Goal: Task Accomplishment & Management: Manage account settings

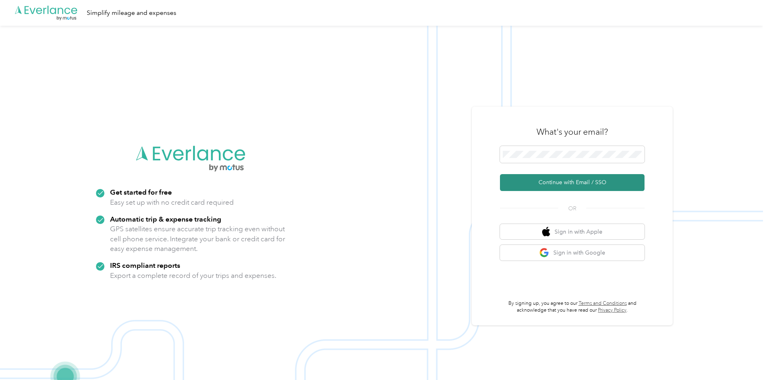
click at [522, 179] on button "Continue with Email / SSO" at bounding box center [572, 182] width 145 height 17
click at [552, 187] on button "Continue with Email / SSO" at bounding box center [572, 182] width 145 height 17
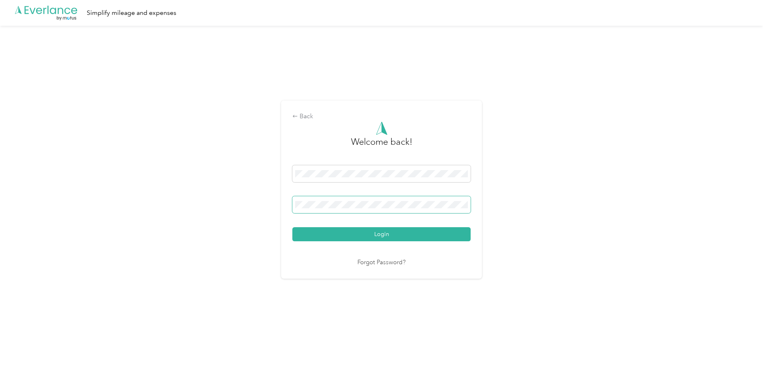
click at [292, 227] on button "Login" at bounding box center [381, 234] width 178 height 14
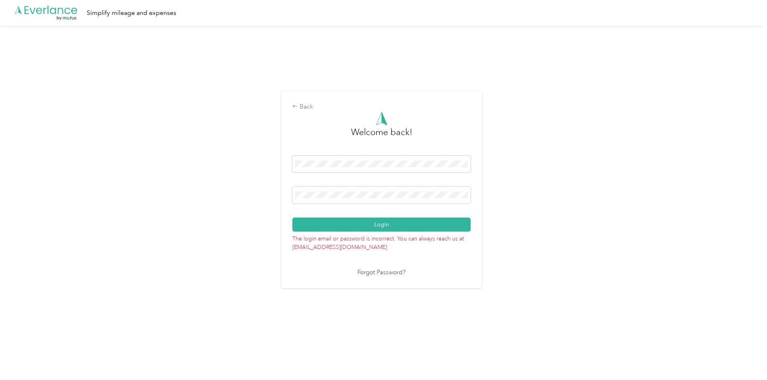
click at [241, 200] on div "Back Welcome back! Login The login email or password is incorrect. You can alwa…" at bounding box center [381, 193] width 763 height 334
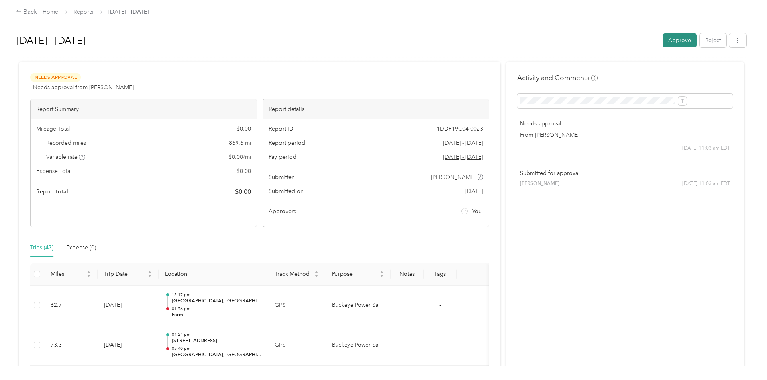
click at [663, 41] on button "Approve" at bounding box center [680, 40] width 34 height 14
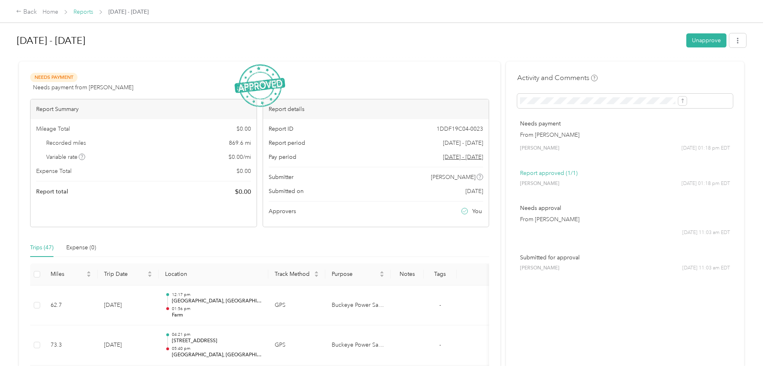
click at [93, 10] on link "Reports" at bounding box center [84, 11] width 20 height 7
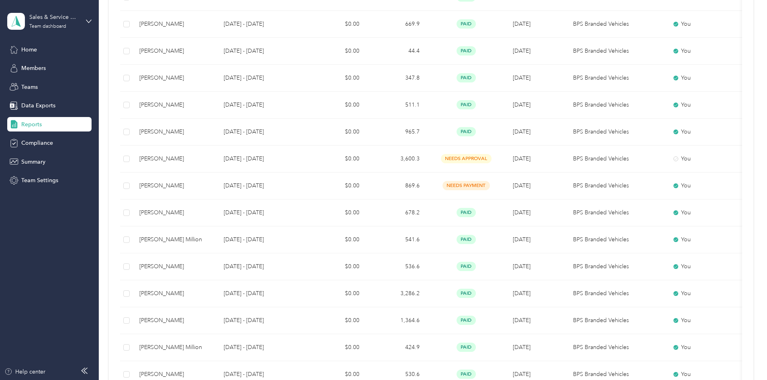
scroll to position [161, 0]
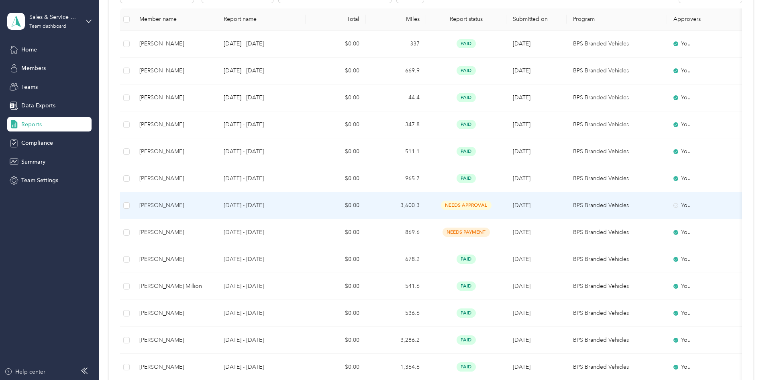
click at [211, 202] on div "Jared Cummings" at bounding box center [175, 205] width 72 height 9
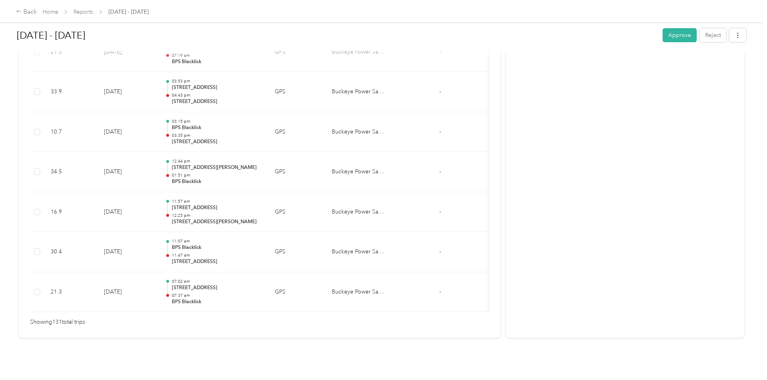
scroll to position [5227, 0]
click at [663, 34] on button "Approve" at bounding box center [680, 35] width 34 height 14
click at [93, 11] on link "Reports" at bounding box center [84, 11] width 20 height 7
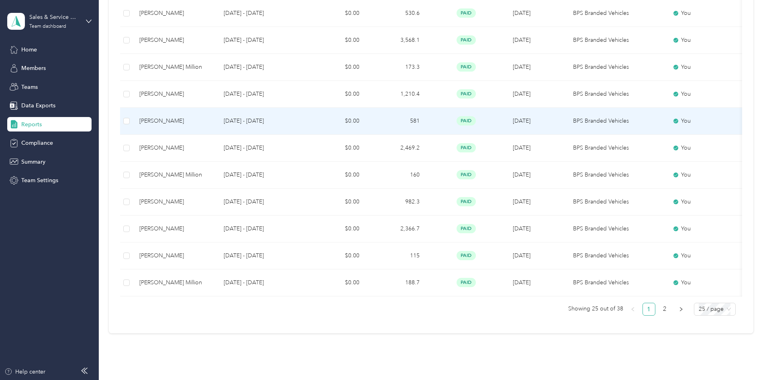
scroll to position [610, 0]
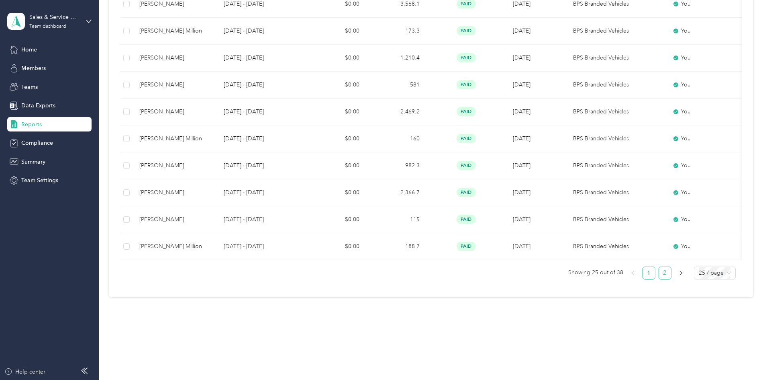
click at [659, 276] on link "2" at bounding box center [665, 273] width 12 height 12
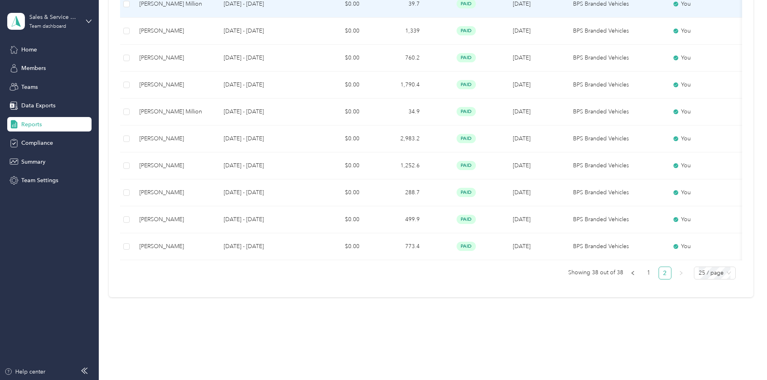
scroll to position [46, 0]
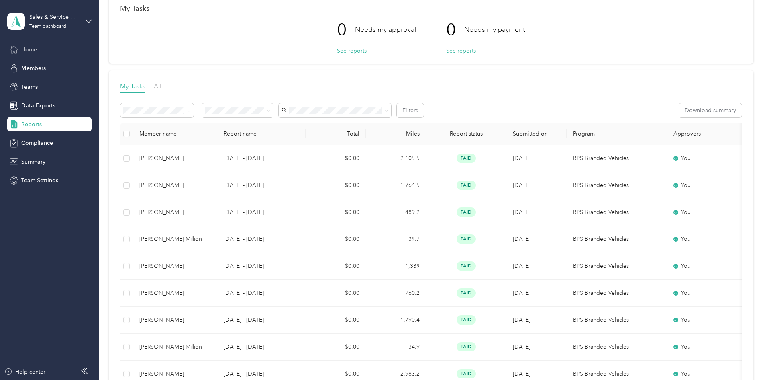
click at [39, 53] on div "Home" at bounding box center [49, 49] width 84 height 14
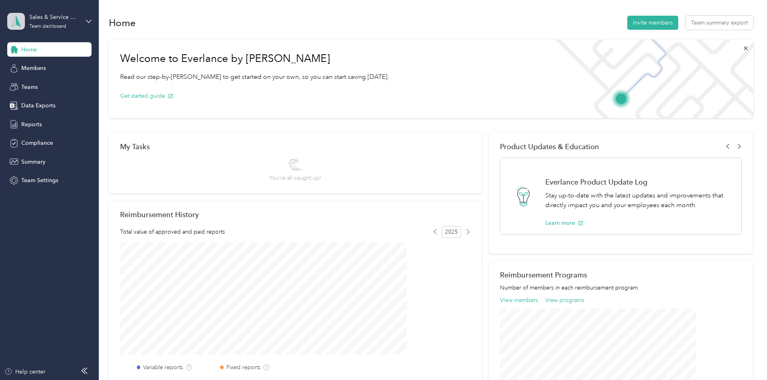
click at [16, 22] on icon at bounding box center [16, 21] width 12 height 11
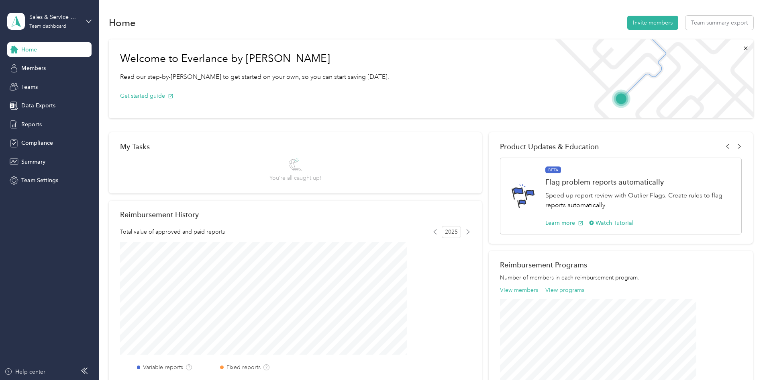
click at [36, 84] on div "Personal dashboard" at bounding box center [39, 84] width 51 height 8
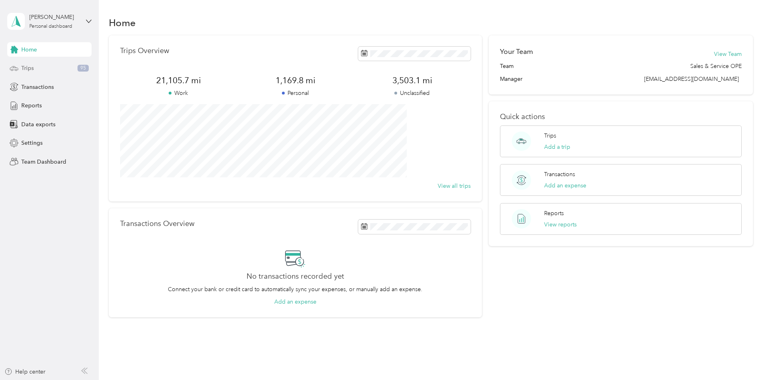
click at [24, 67] on span "Trips" at bounding box center [27, 68] width 12 height 8
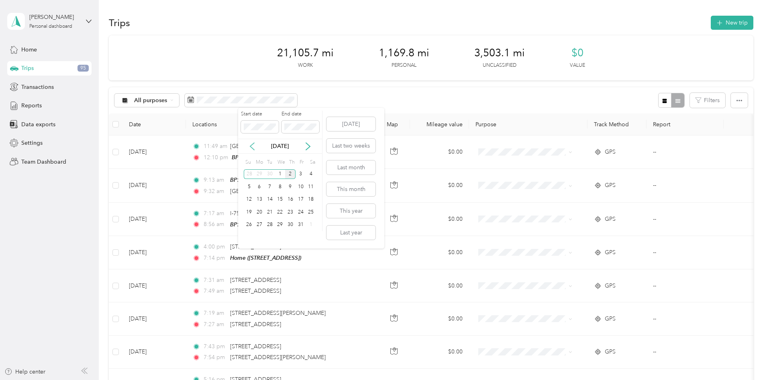
click at [251, 147] on icon at bounding box center [252, 146] width 8 height 8
drag, startPoint x: 262, startPoint y: 172, endPoint x: 277, endPoint y: 212, distance: 42.2
click at [277, 212] on div "Su Mo Tu We Th Fr Sa 31 1 2 3 4 5 6 7 8 9 10 11 12 13 14 15 16 17 18 19 20 21 2…" at bounding box center [280, 193] width 72 height 75
click at [260, 173] on div "1" at bounding box center [259, 174] width 10 height 10
click at [272, 225] on div "30" at bounding box center [270, 225] width 10 height 10
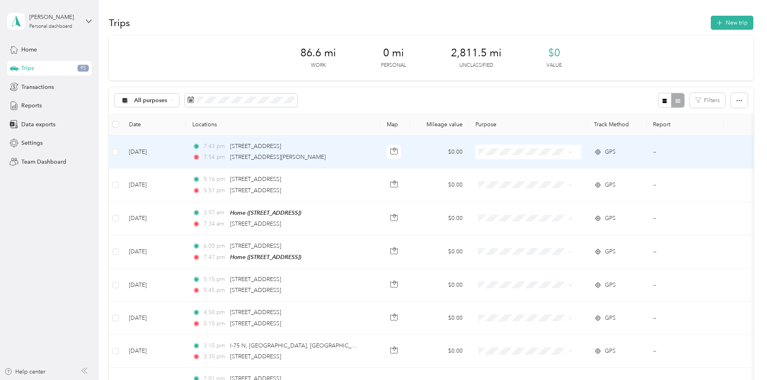
click at [573, 153] on icon at bounding box center [571, 152] width 4 height 4
click at [595, 166] on span "Buckeye Power Sales" at bounding box center [568, 167] width 74 height 8
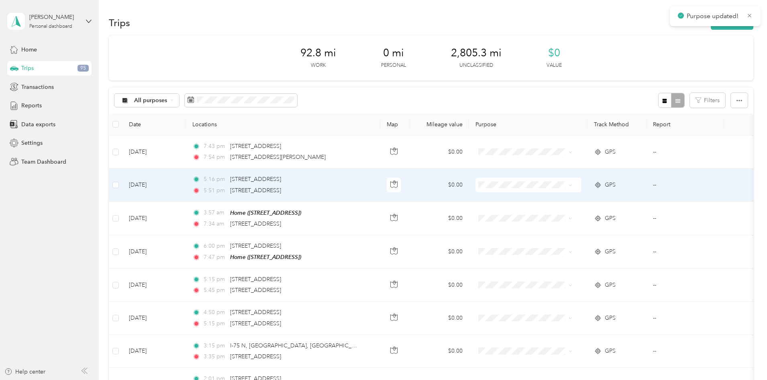
click at [573, 187] on icon at bounding box center [571, 185] width 4 height 4
click at [583, 202] on li "Buckeye Power Sales" at bounding box center [561, 200] width 100 height 14
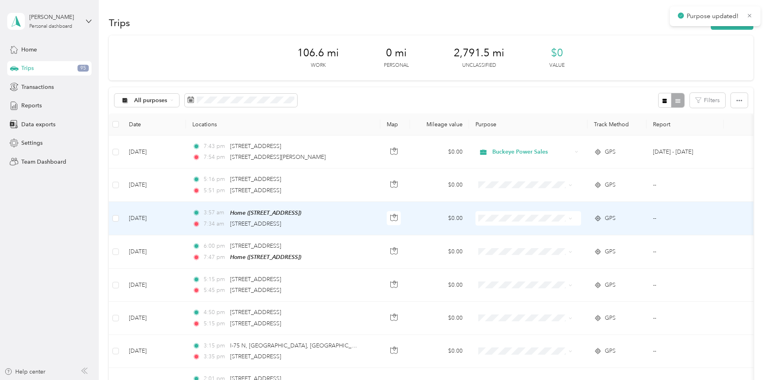
click at [573, 220] on span at bounding box center [571, 218] width 4 height 7
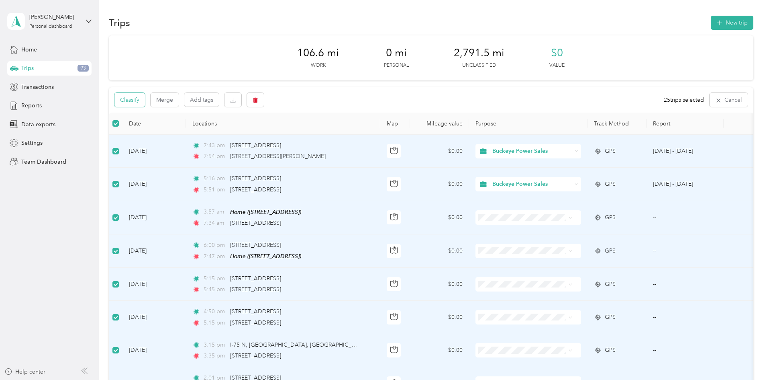
click at [145, 100] on button "Classify" at bounding box center [130, 100] width 31 height 14
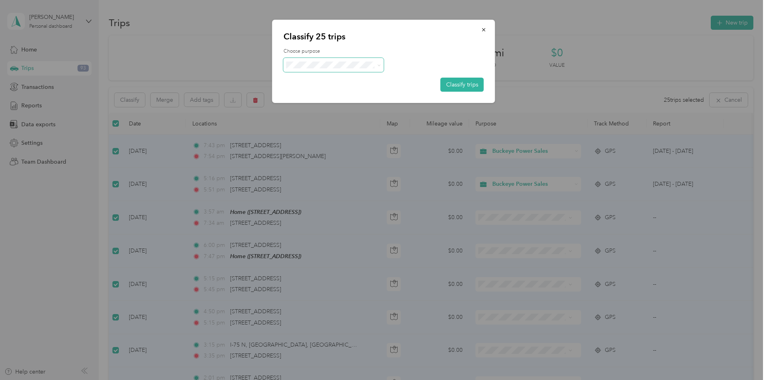
click at [376, 64] on span at bounding box center [377, 65] width 6 height 8
click at [381, 65] on span at bounding box center [334, 65] width 100 height 14
click at [379, 66] on icon at bounding box center [379, 65] width 4 height 4
click at [358, 82] on li "Buckeye Power Sales" at bounding box center [334, 77] width 100 height 14
click at [465, 84] on button "Classify trips" at bounding box center [462, 85] width 43 height 14
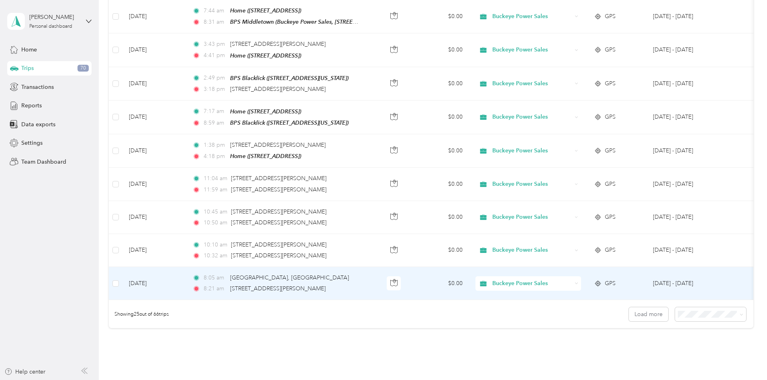
scroll to position [727, 0]
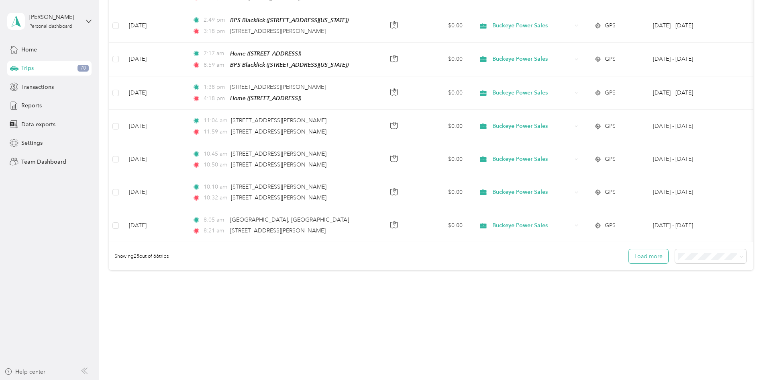
click at [629, 252] on button "Load more" at bounding box center [648, 256] width 39 height 14
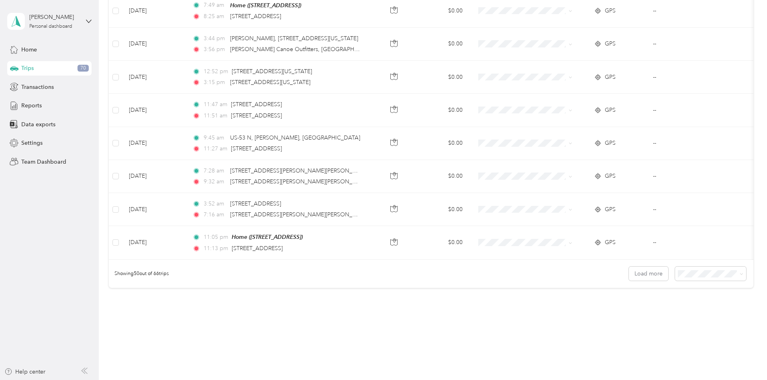
scroll to position [1553, 0]
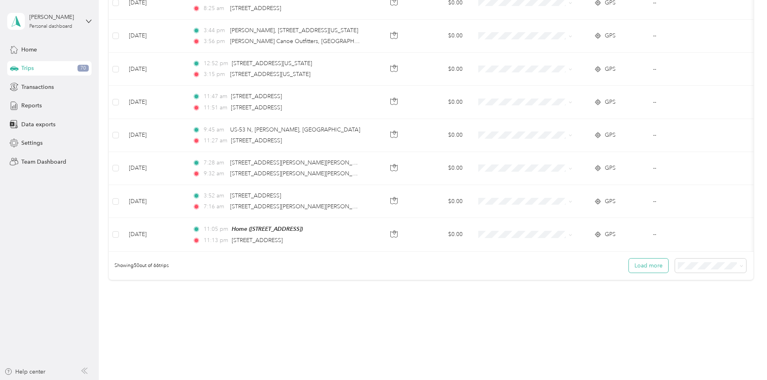
click at [629, 258] on button "Load more" at bounding box center [648, 265] width 39 height 14
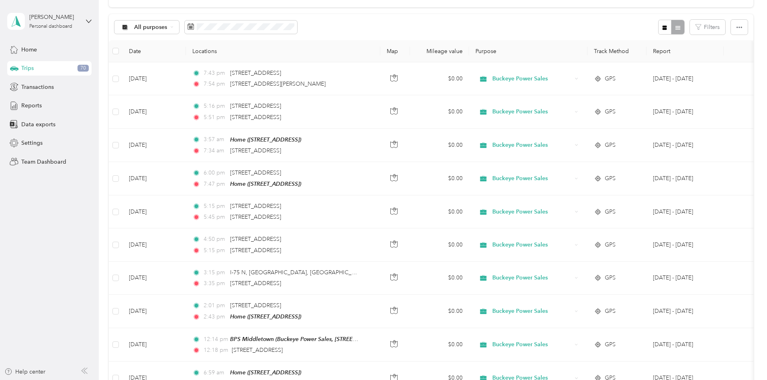
scroll to position [0, 0]
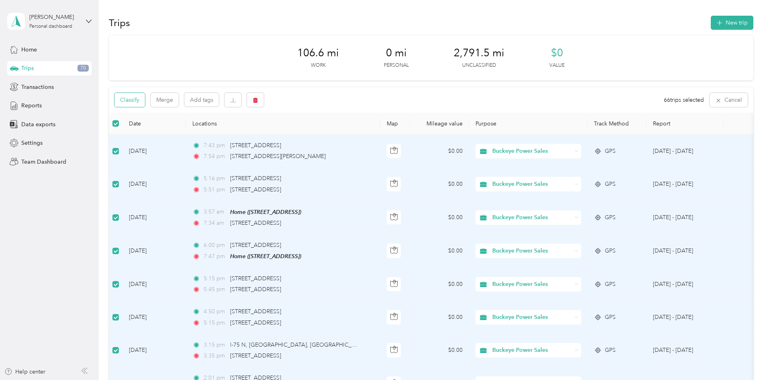
click at [145, 98] on button "Classify" at bounding box center [130, 100] width 31 height 14
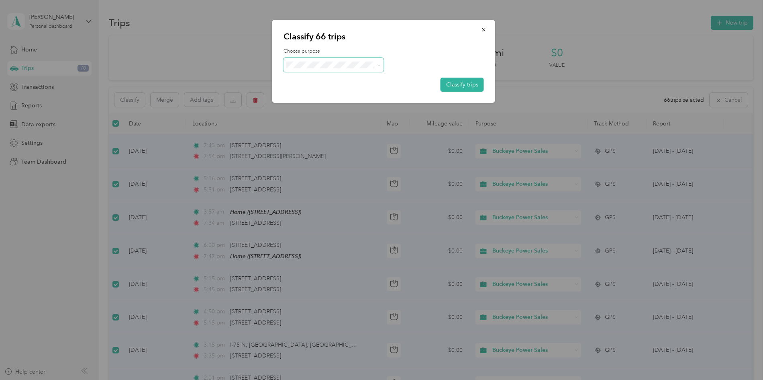
click at [381, 64] on span at bounding box center [334, 65] width 100 height 14
click at [467, 84] on button "Classify trips" at bounding box center [462, 85] width 43 height 14
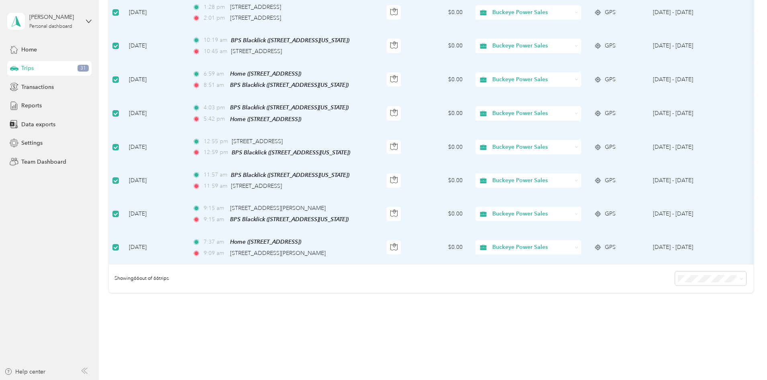
scroll to position [2081, 0]
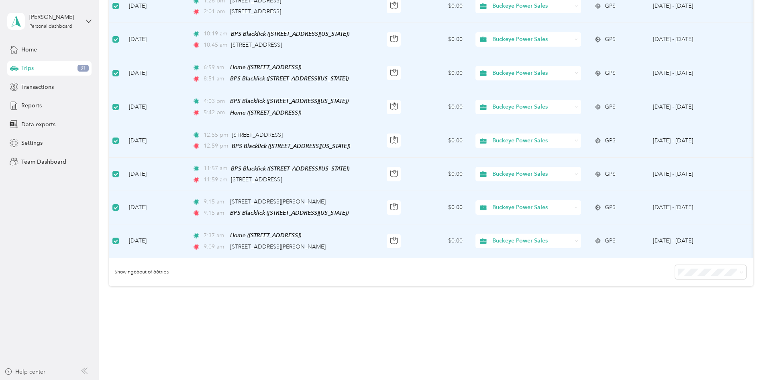
click at [186, 224] on td "Sep 2, 2025" at bounding box center [154, 240] width 63 height 33
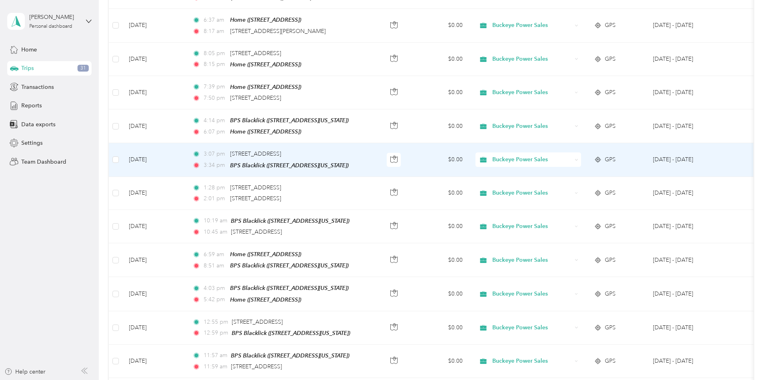
scroll to position [1881, 0]
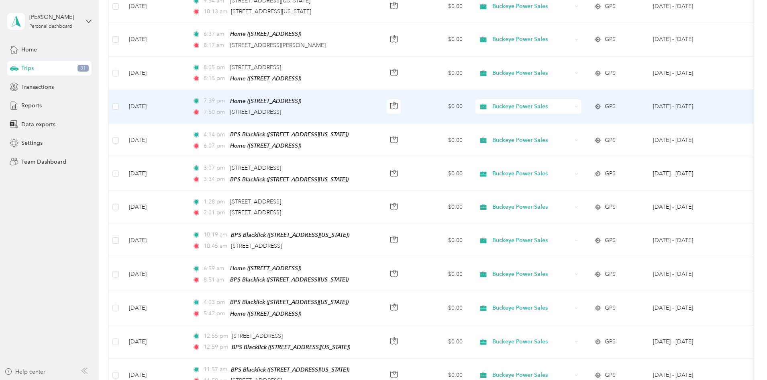
click at [581, 99] on div "Buckeye Power Sales" at bounding box center [529, 106] width 106 height 14
click at [583, 117] on span "Personal" at bounding box center [568, 114] width 74 height 8
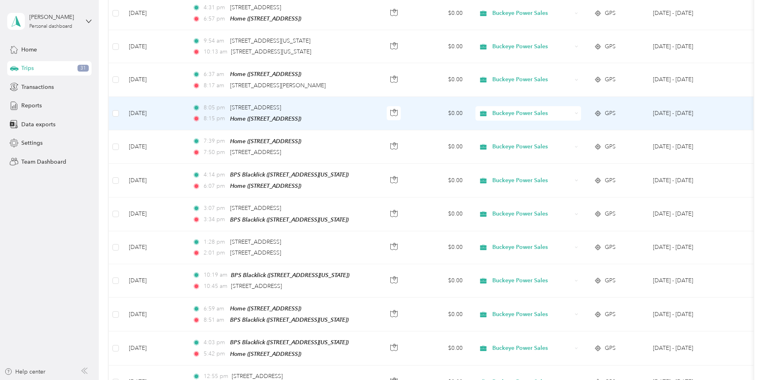
click at [581, 106] on div "Buckeye Power Sales" at bounding box center [529, 113] width 106 height 14
click at [585, 122] on span "Personal" at bounding box center [568, 124] width 74 height 8
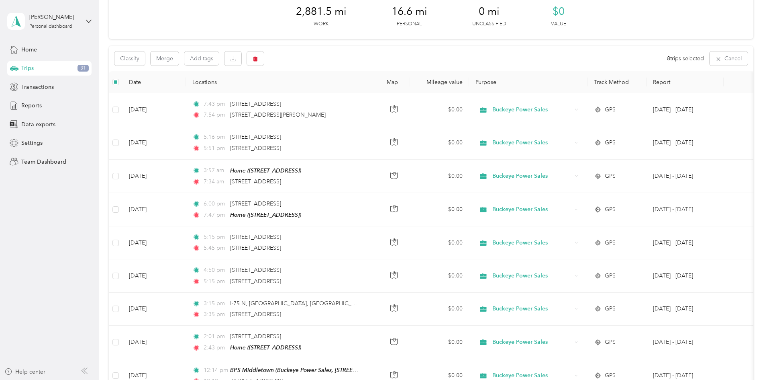
scroll to position [0, 0]
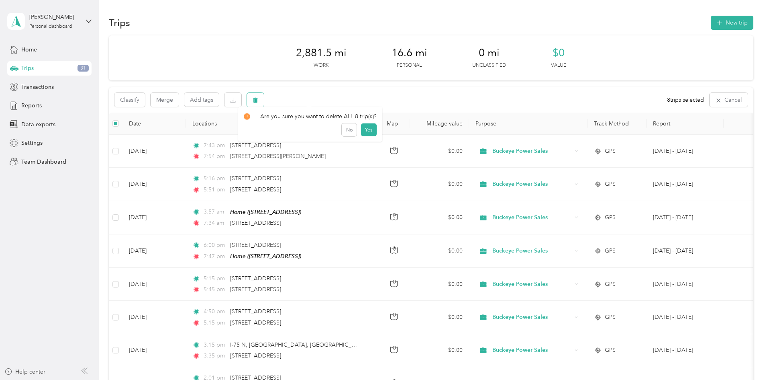
click at [258, 101] on icon "button" at bounding box center [256, 100] width 6 height 6
click at [365, 133] on button "Yes" at bounding box center [369, 133] width 16 height 13
click at [145, 100] on button "Classify" at bounding box center [130, 100] width 31 height 14
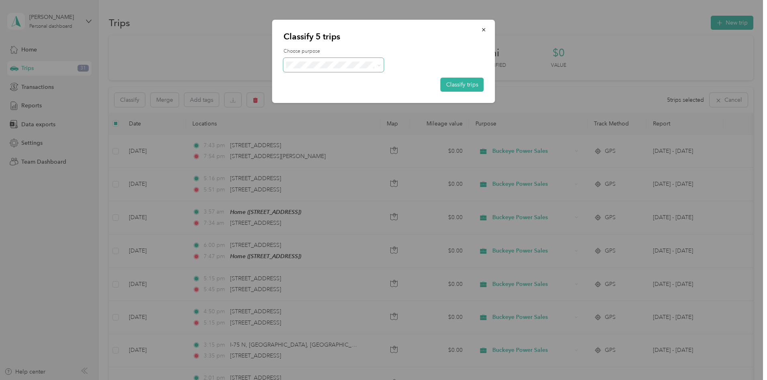
click at [376, 64] on span at bounding box center [377, 65] width 6 height 8
click at [378, 65] on icon at bounding box center [379, 65] width 4 height 4
click at [346, 90] on span "Personal" at bounding box center [340, 94] width 75 height 8
click at [465, 86] on button "Classify trips" at bounding box center [462, 85] width 43 height 14
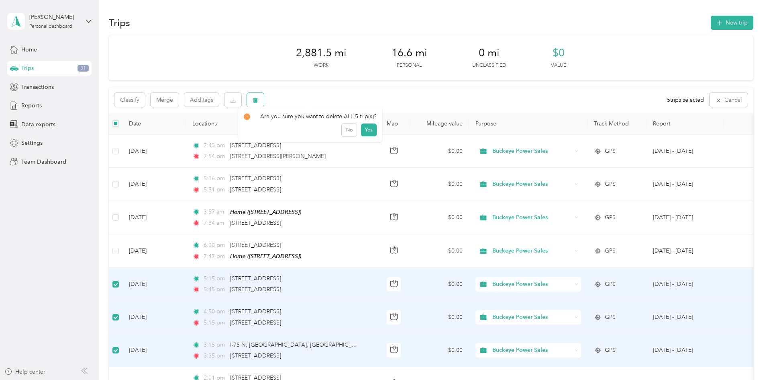
click at [258, 101] on icon "button" at bounding box center [255, 100] width 5 height 5
click at [364, 135] on button "Yes" at bounding box center [369, 133] width 16 height 13
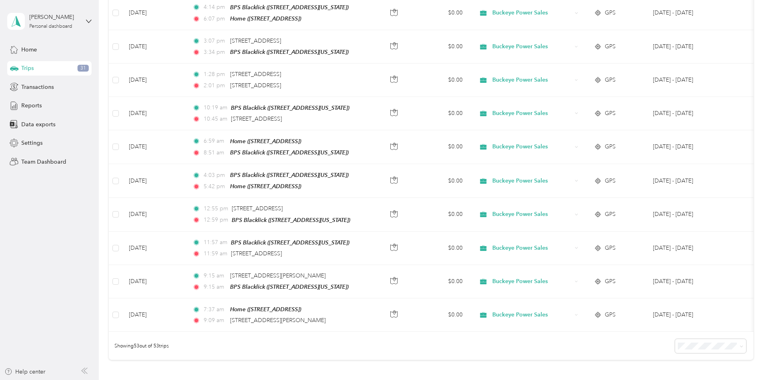
scroll to position [1652, 0]
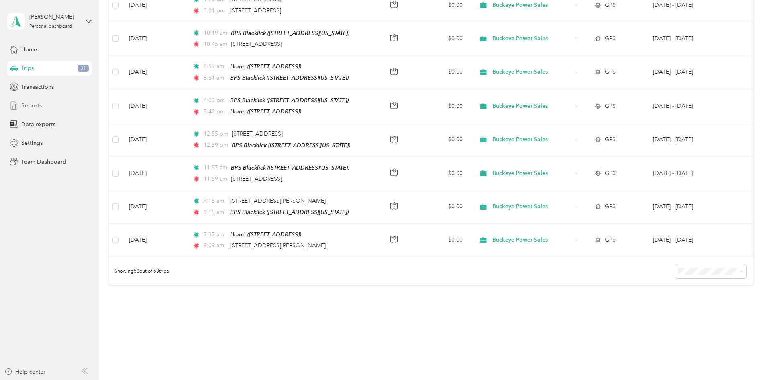
click at [40, 107] on span "Reports" at bounding box center [31, 105] width 20 height 8
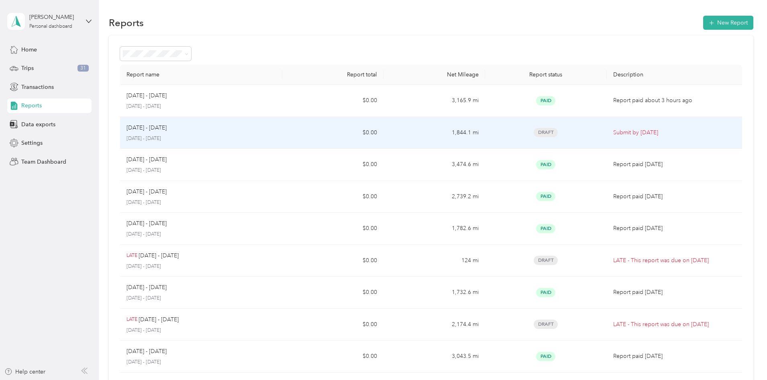
click at [614, 136] on p "Submit by Oct. 4, 2025" at bounding box center [674, 132] width 123 height 9
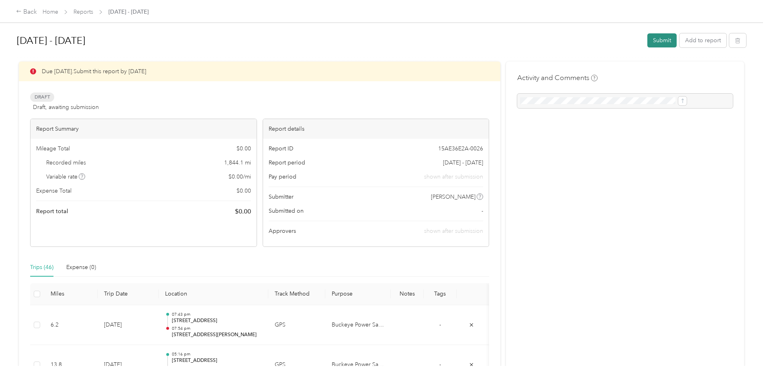
click at [648, 37] on button "Submit" at bounding box center [662, 40] width 29 height 14
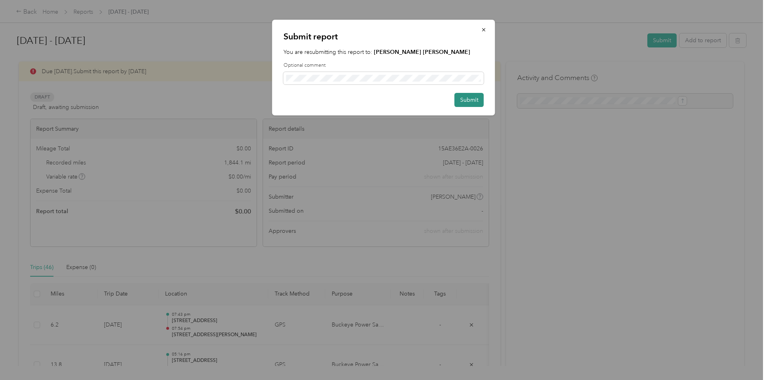
click at [465, 104] on button "Submit" at bounding box center [469, 100] width 29 height 14
